Goal: Task Accomplishment & Management: Use online tool/utility

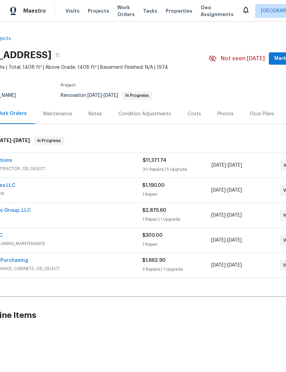
scroll to position [0, 35]
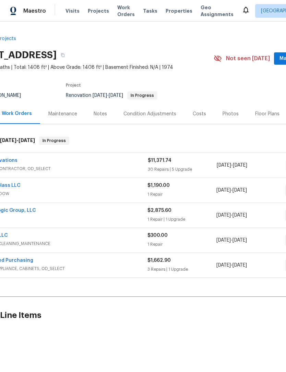
click at [113, 166] on span "GENERAL_CONTRACTOR, OD_SELECT" at bounding box center [62, 168] width 172 height 7
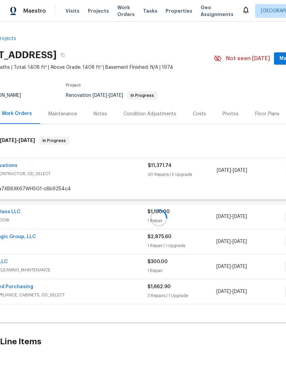
click at [11, 165] on div at bounding box center [158, 218] width 387 height 177
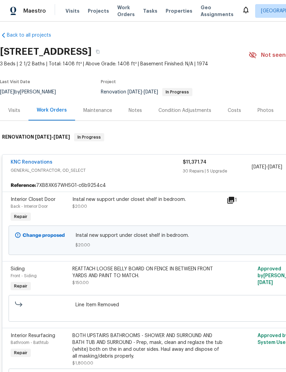
scroll to position [4, 0]
click at [34, 161] on link "KNC Renovations" at bounding box center [32, 162] width 42 height 5
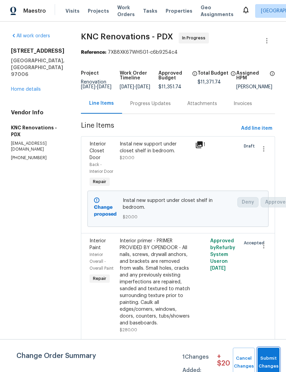
click at [269, 360] on span "Submit Changes" at bounding box center [268, 363] width 15 height 16
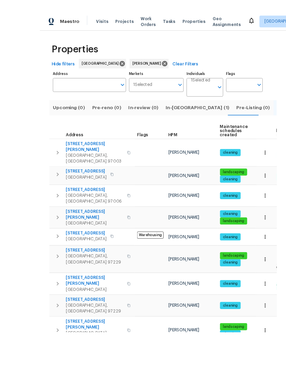
scroll to position [15, 0]
